Goal: Task Accomplishment & Management: Manage account settings

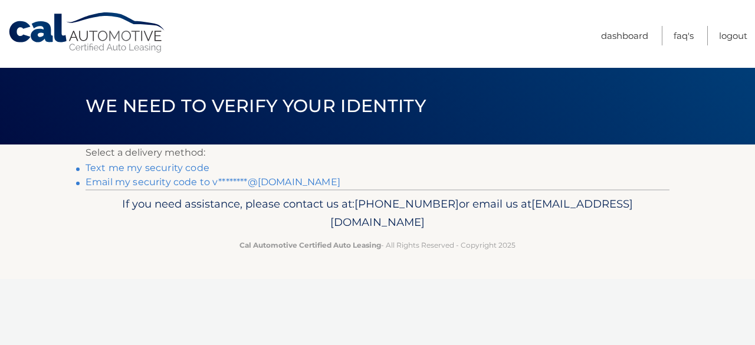
click at [187, 165] on link "Text me my security code" at bounding box center [148, 167] width 124 height 11
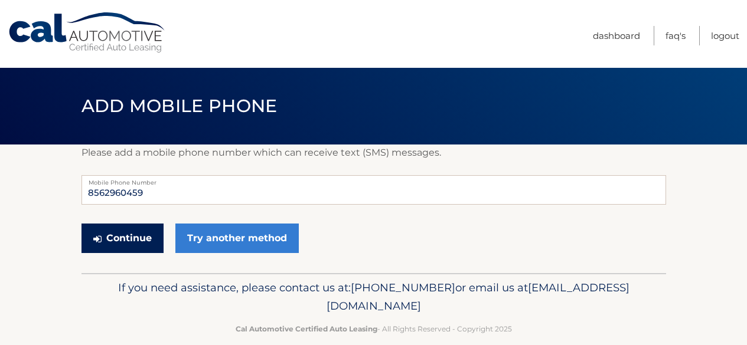
click at [142, 234] on button "Continue" at bounding box center [122, 239] width 82 height 30
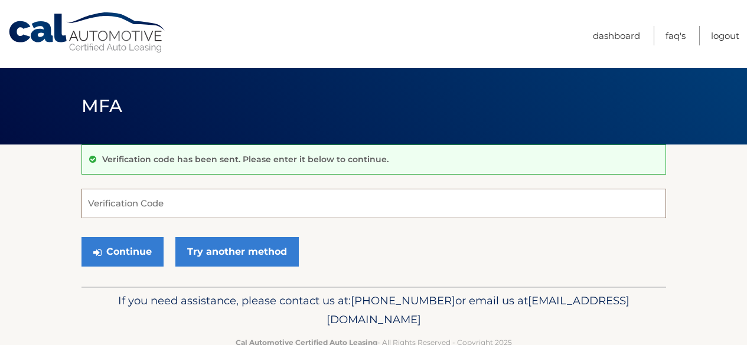
click at [162, 196] on input "Verification Code" at bounding box center [373, 204] width 584 height 30
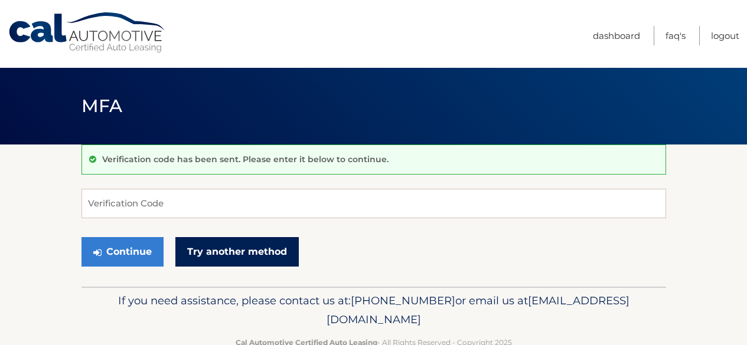
click at [251, 256] on link "Try another method" at bounding box center [236, 252] width 123 height 30
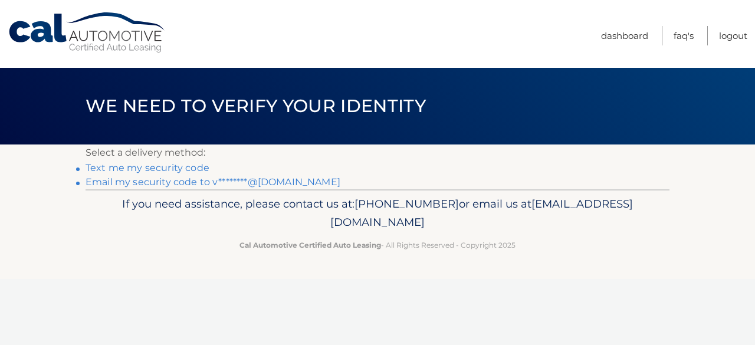
click at [252, 184] on link "Email my security code to v********@gmail.com" at bounding box center [213, 181] width 255 height 11
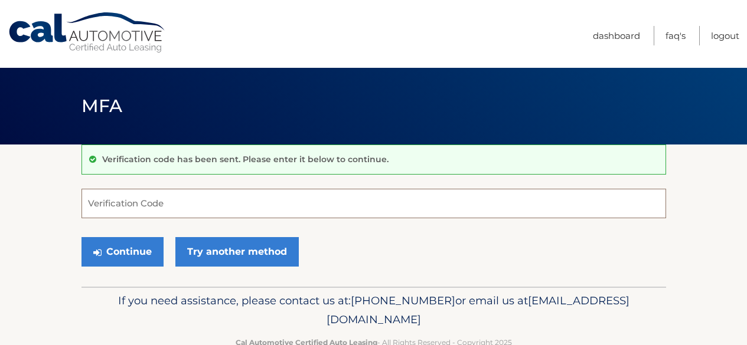
click at [252, 207] on input "Verification Code" at bounding box center [373, 204] width 584 height 30
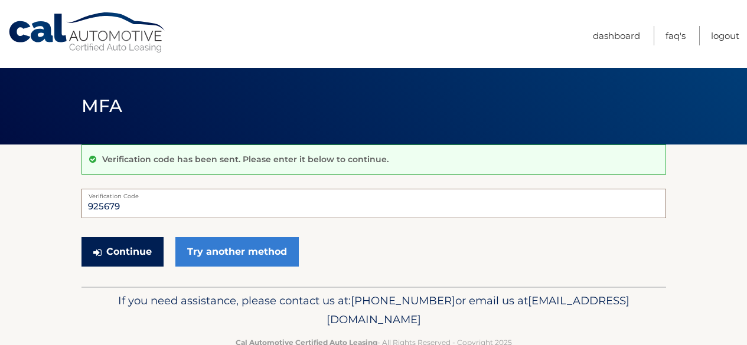
type input "925679"
click at [130, 240] on button "Continue" at bounding box center [122, 252] width 82 height 30
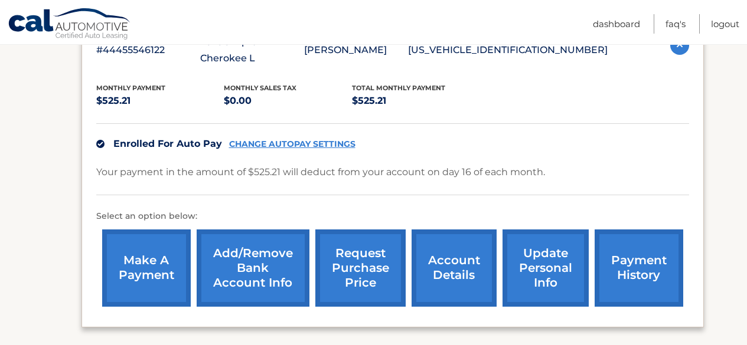
scroll to position [236, 0]
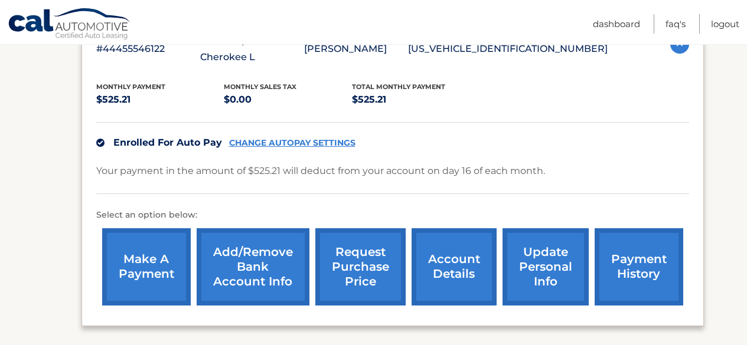
click at [244, 260] on link "Add/Remove bank account info" at bounding box center [253, 266] width 113 height 77
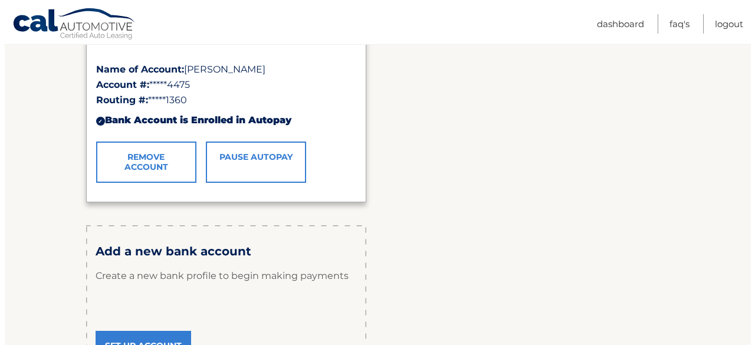
scroll to position [251, 0]
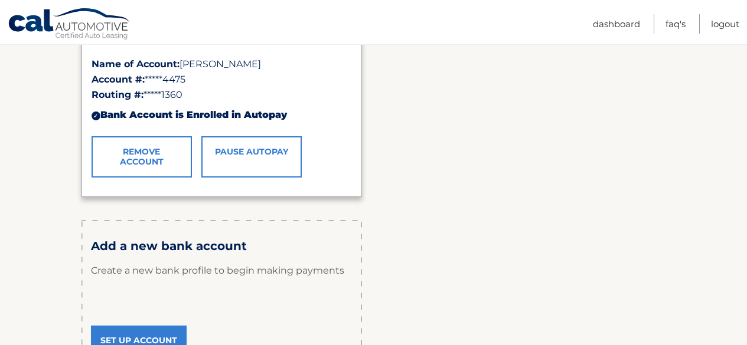
click at [167, 158] on link "Remove Account" at bounding box center [141, 156] width 100 height 41
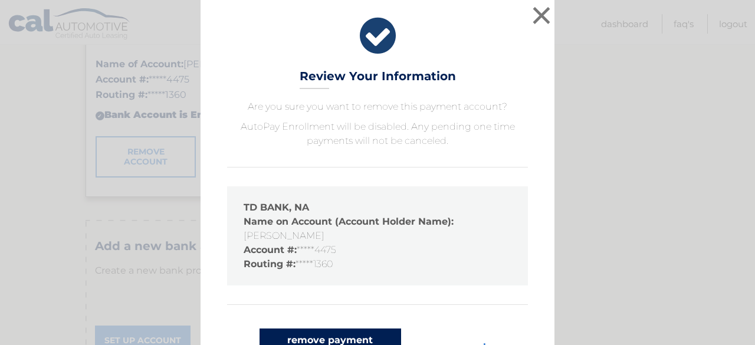
click at [359, 334] on button "remove payment account" at bounding box center [331, 348] width 142 height 38
click at [361, 335] on button "remove payment account" at bounding box center [331, 348] width 142 height 38
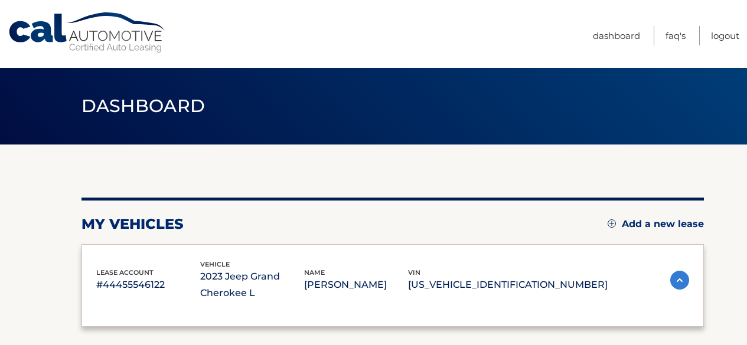
click at [746, 194] on html "Cal Automotive Menu Dashboard FAQ's Logout" at bounding box center [373, 172] width 747 height 345
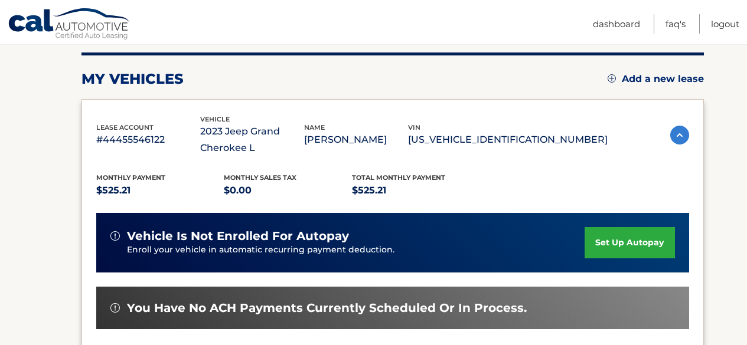
scroll to position [148, 0]
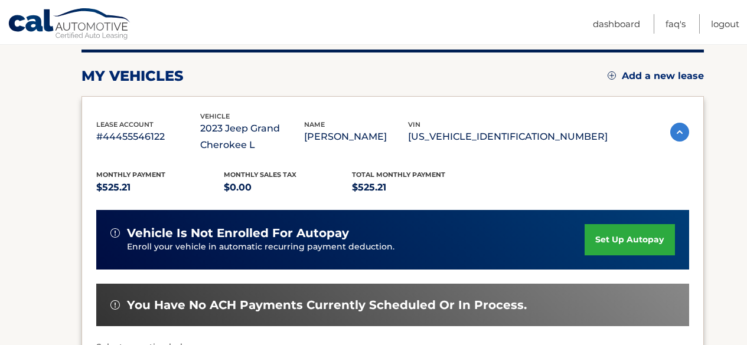
click at [644, 241] on link "set up autopay" at bounding box center [629, 239] width 90 height 31
click at [623, 237] on link "set up autopay" at bounding box center [629, 239] width 90 height 31
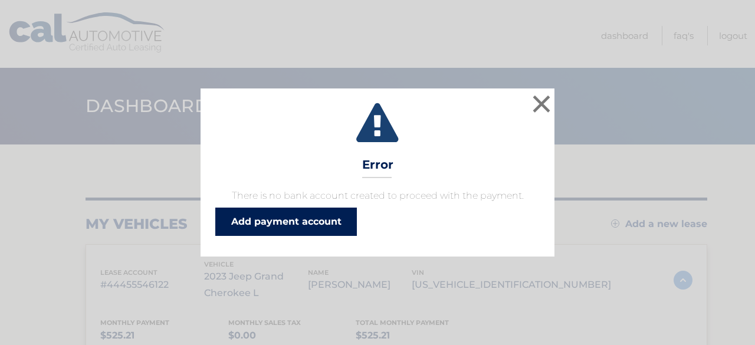
click at [329, 224] on link "Add payment account" at bounding box center [286, 222] width 142 height 28
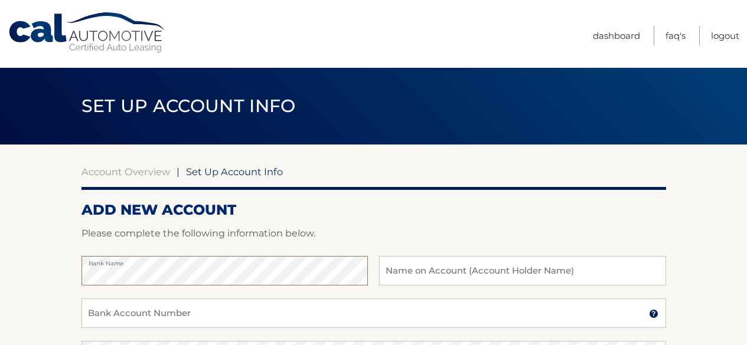
type input "[PERSON_NAME]"
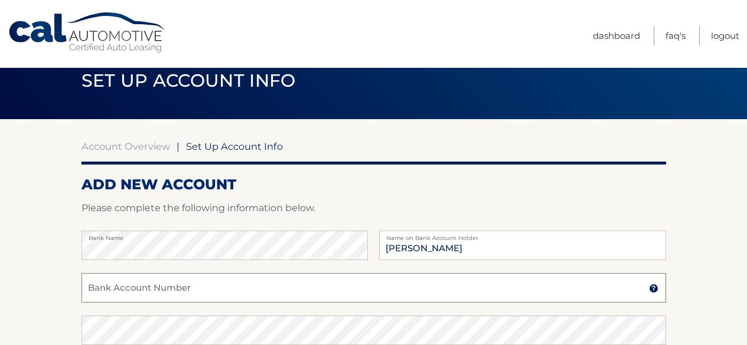
click at [274, 289] on input "Bank Account Number" at bounding box center [373, 288] width 584 height 30
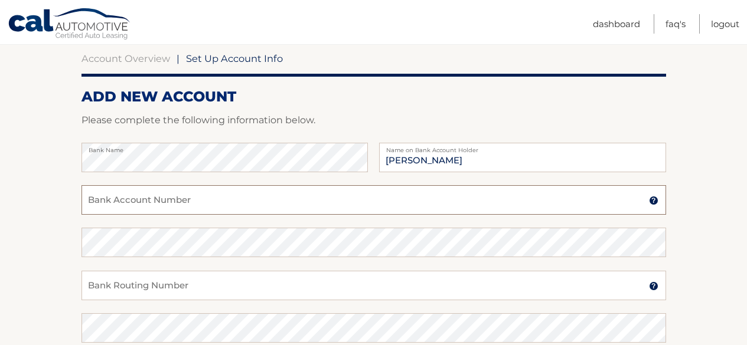
scroll to position [112, 0]
click at [744, 189] on section "Account Overview | Set Up Account Info ADD NEW ACCOUNT Please complete the foll…" at bounding box center [373, 257] width 747 height 450
click at [560, 199] on input "Bank Account Number" at bounding box center [373, 202] width 584 height 30
type input "2501952852"
click at [456, 289] on input "Bank Routing Number" at bounding box center [373, 287] width 584 height 30
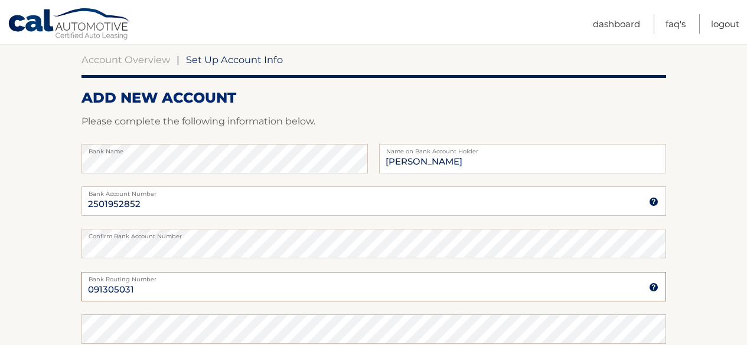
type input "091305031"
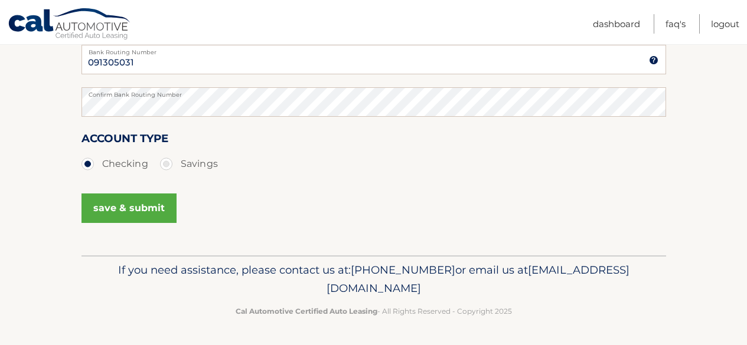
click at [166, 212] on button "save & submit" at bounding box center [128, 209] width 95 height 30
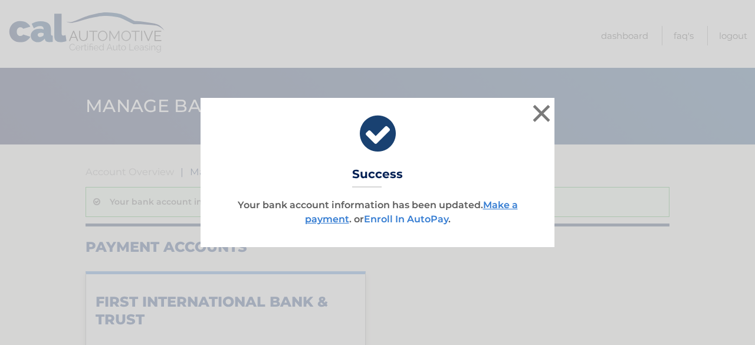
click at [372, 215] on link "Enroll In AutoPay" at bounding box center [406, 219] width 84 height 11
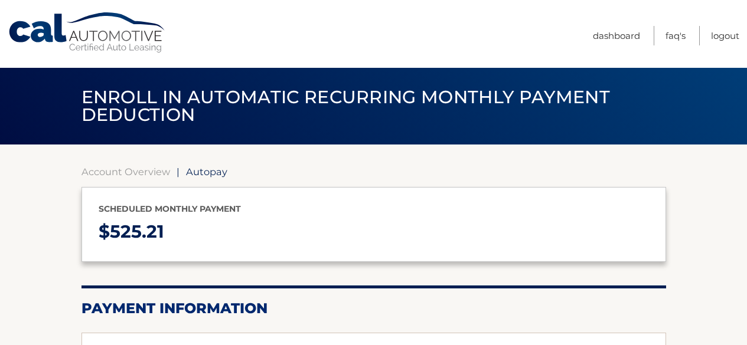
select select "YjRhMGYzMmMtM2RiNi00Zjc2LTk2NzQtNmQzYzQ3YjUxNWRj"
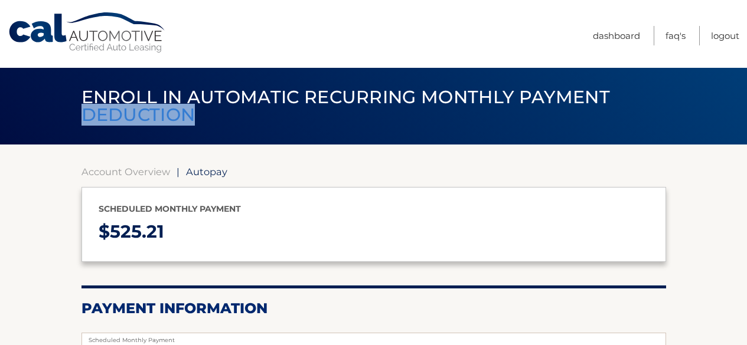
drag, startPoint x: 746, startPoint y: 79, endPoint x: 743, endPoint y: 135, distance: 55.6
click at [743, 135] on div "Enroll in automatic recurring monthly payment deduction" at bounding box center [373, 106] width 747 height 77
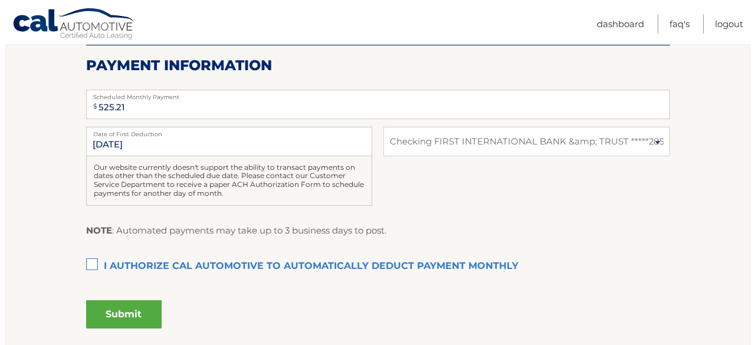
scroll to position [251, 0]
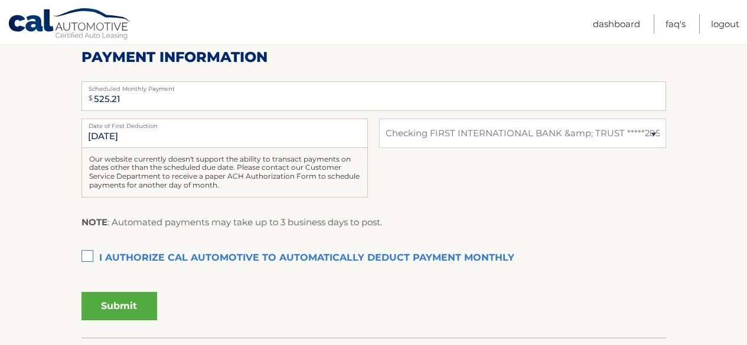
click at [94, 257] on label "I authorize cal automotive to automatically deduct payment monthly This checkbo…" at bounding box center [373, 259] width 584 height 24
click at [0, 0] on input "I authorize cal automotive to automatically deduct payment monthly This checkbo…" at bounding box center [0, 0] width 0 height 0
click at [104, 302] on button "Submit" at bounding box center [119, 306] width 76 height 28
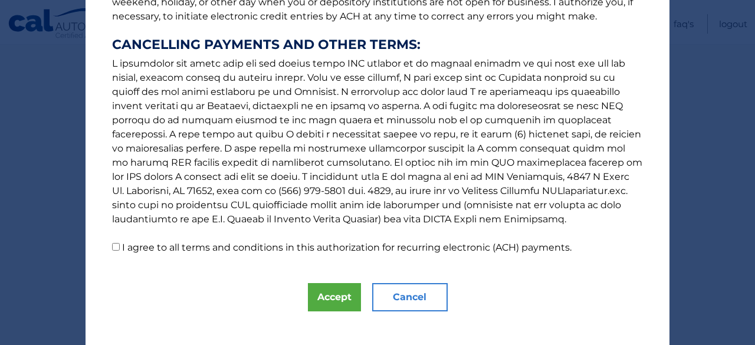
scroll to position [226, 0]
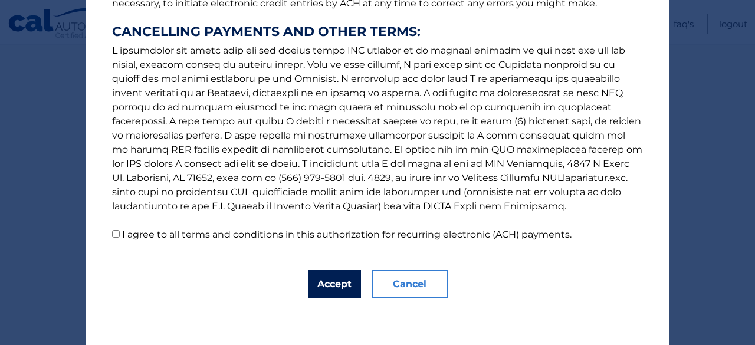
click at [332, 284] on button "Accept" at bounding box center [334, 284] width 53 height 28
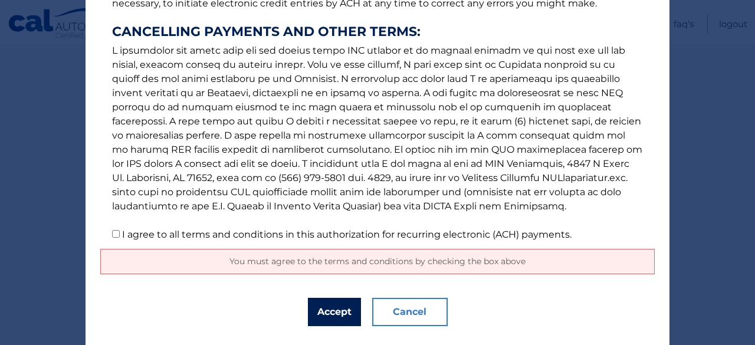
click at [327, 308] on button "Accept" at bounding box center [334, 312] width 53 height 28
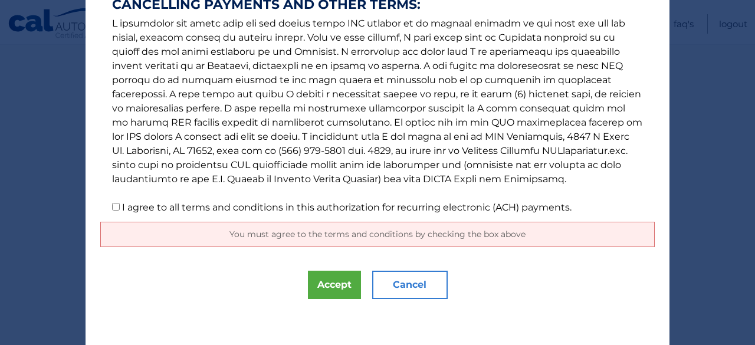
scroll to position [254, 0]
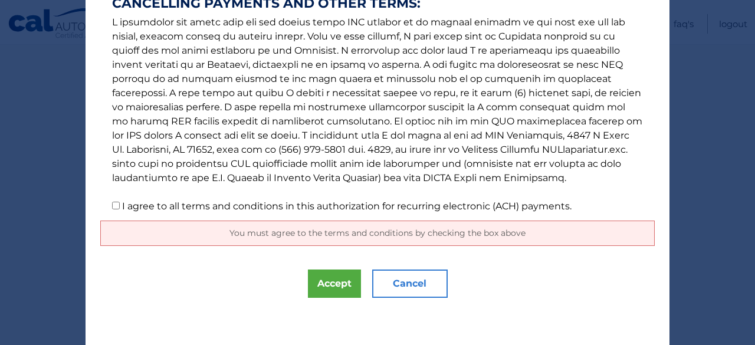
click at [112, 209] on input "I agree to all terms and conditions in this authorization for recurring electro…" at bounding box center [116, 206] width 8 height 8
checkbox input "true"
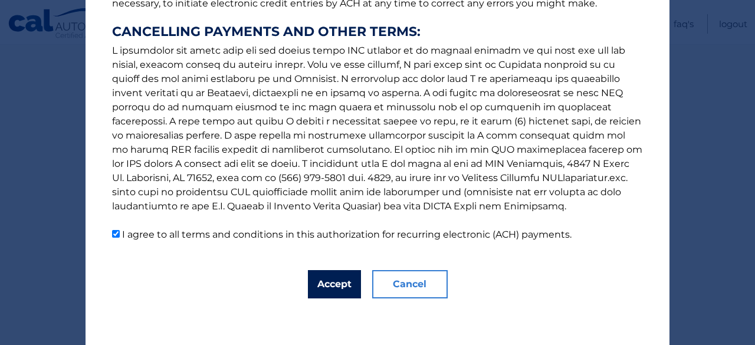
click at [315, 284] on button "Accept" at bounding box center [334, 284] width 53 height 28
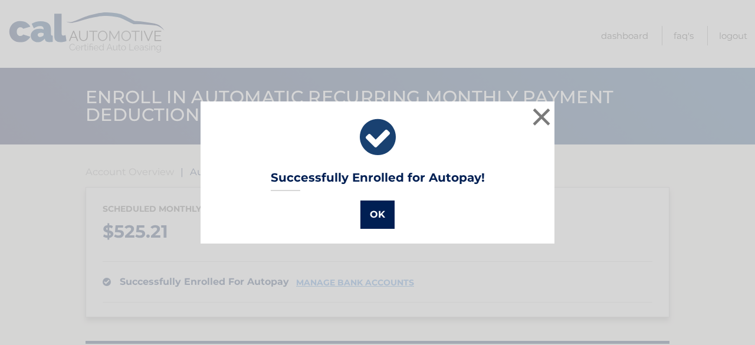
click at [368, 223] on button "OK" at bounding box center [378, 215] width 34 height 28
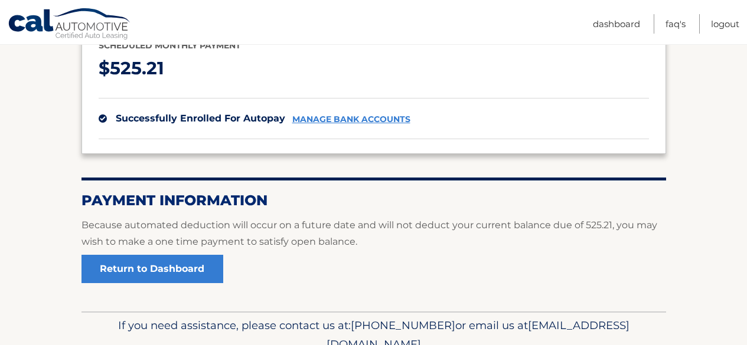
scroll to position [170, 0]
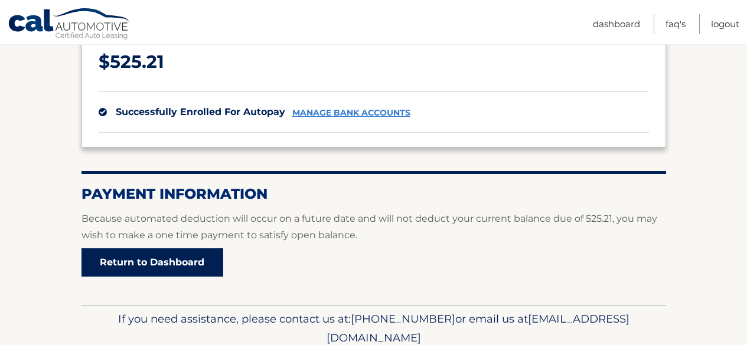
click at [171, 267] on link "Return to Dashboard" at bounding box center [152, 262] width 142 height 28
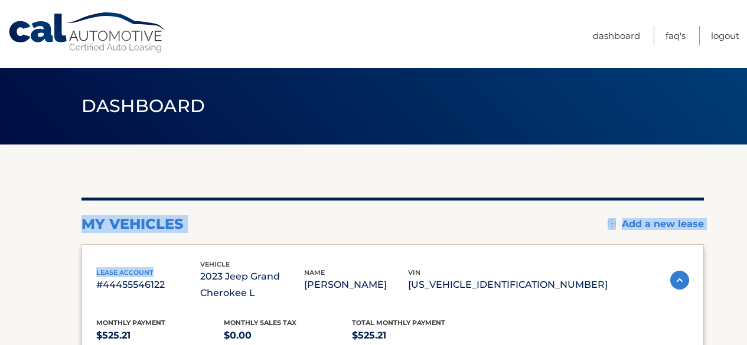
drag, startPoint x: 0, startPoint y: 0, endPoint x: 305, endPoint y: 163, distance: 345.9
